Goal: Information Seeking & Learning: Understand process/instructions

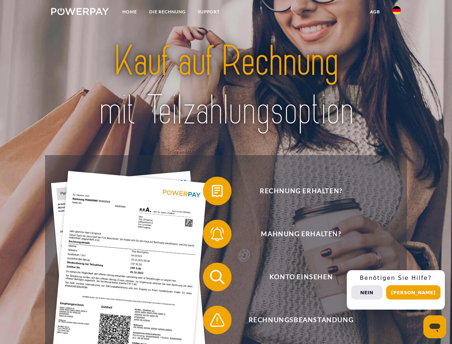
click at [80, 13] on img at bounding box center [80, 11] width 58 height 7
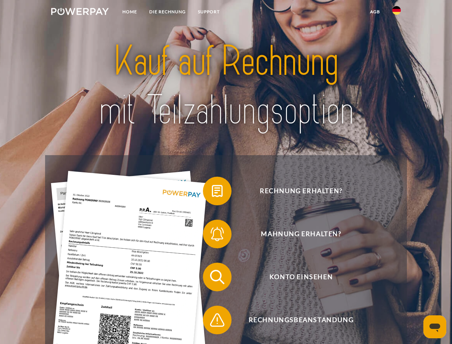
click at [397, 13] on img at bounding box center [397, 10] width 9 height 9
click at [375, 12] on link "agb" at bounding box center [375, 11] width 22 height 13
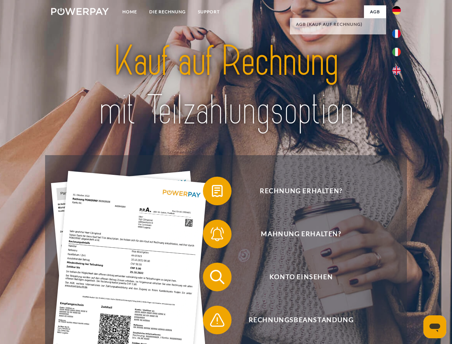
click at [212, 192] on span at bounding box center [207, 191] width 36 height 36
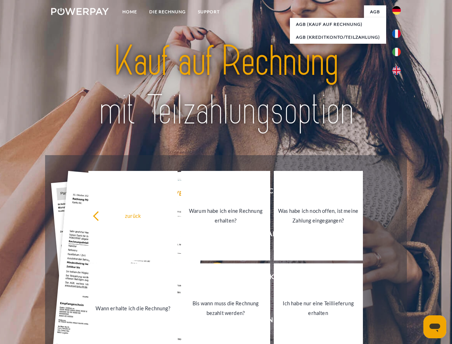
click at [212, 235] on div "zurück Warum habe ich eine Rechnung erhalten? Was habe ich noch offen, ist mein…" at bounding box center [225, 261] width 289 height 185
click at [212, 278] on link "Bis wann muss die Rechnung bezahlt werden?" at bounding box center [225, 308] width 89 height 90
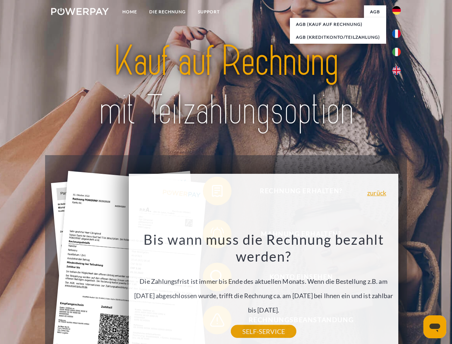
click at [212, 321] on div "zurück Warum habe ich eine Rechnung erhalten? POWERPAY ist der Rechnungsherstel…" at bounding box center [263, 271] width 289 height 205
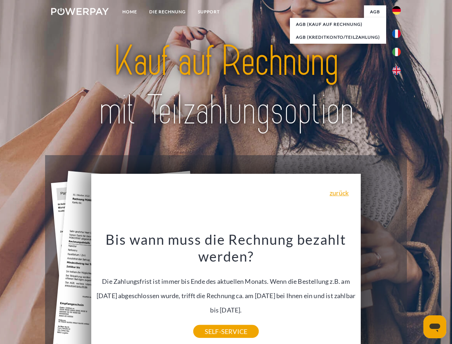
click at [399, 290] on div "Rechnung erhalten? Mahnung erhalten? Konto einsehen" at bounding box center [226, 298] width 362 height 287
click at [381, 291] on span "Konto einsehen" at bounding box center [300, 277] width 175 height 29
click at [416, 292] on header "Home DIE RECHNUNG SUPPORT" at bounding box center [226, 247] width 452 height 495
